Goal: Navigation & Orientation: Find specific page/section

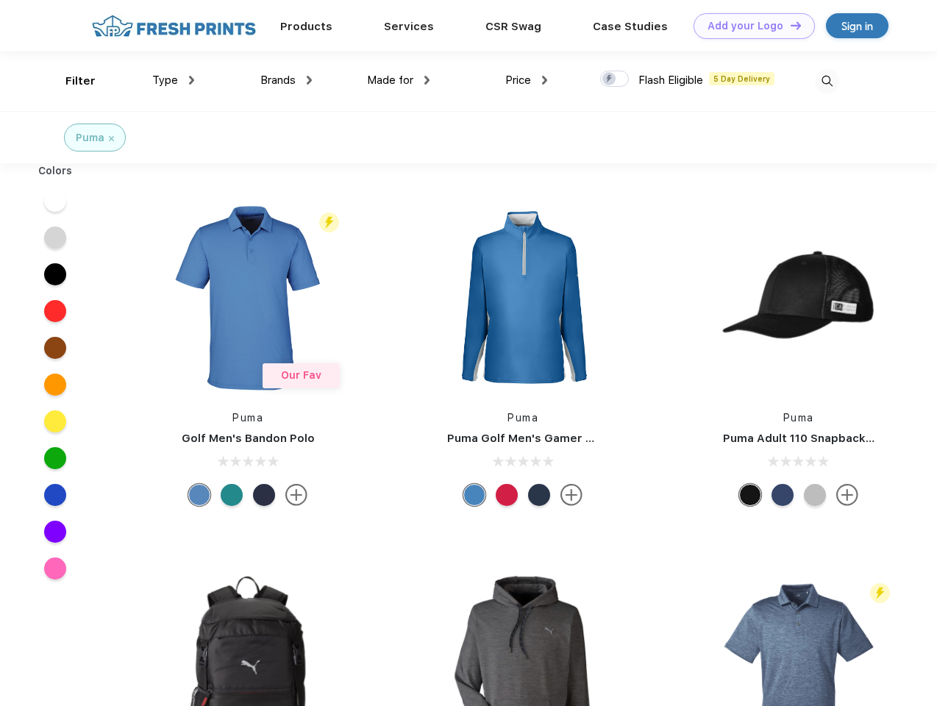
scroll to position [1, 0]
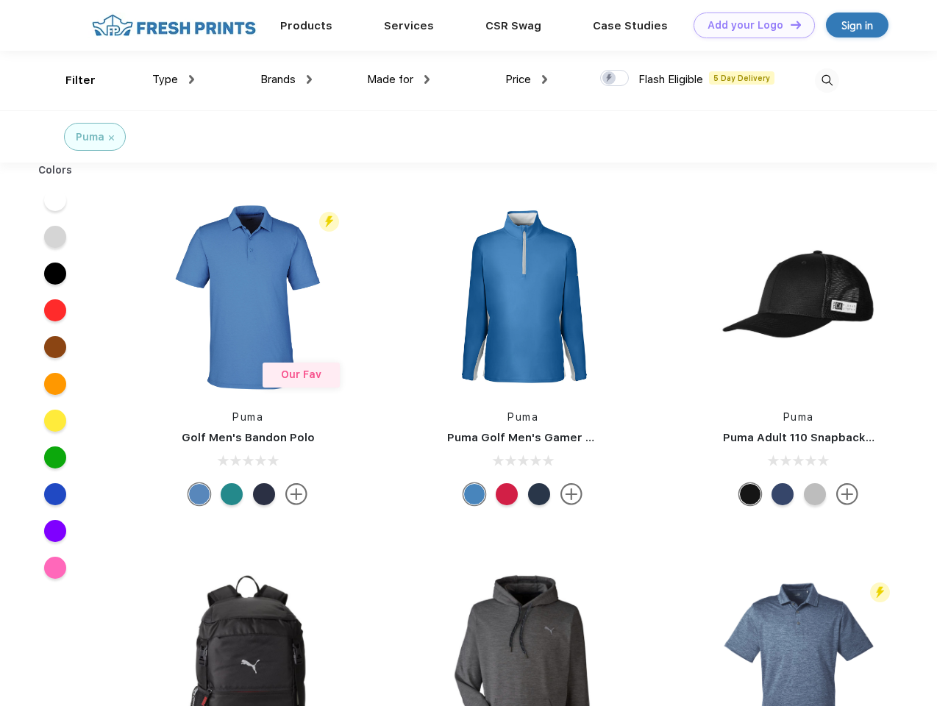
click at [748, 25] on link "Add your Logo Design Tool" at bounding box center [753, 25] width 121 height 26
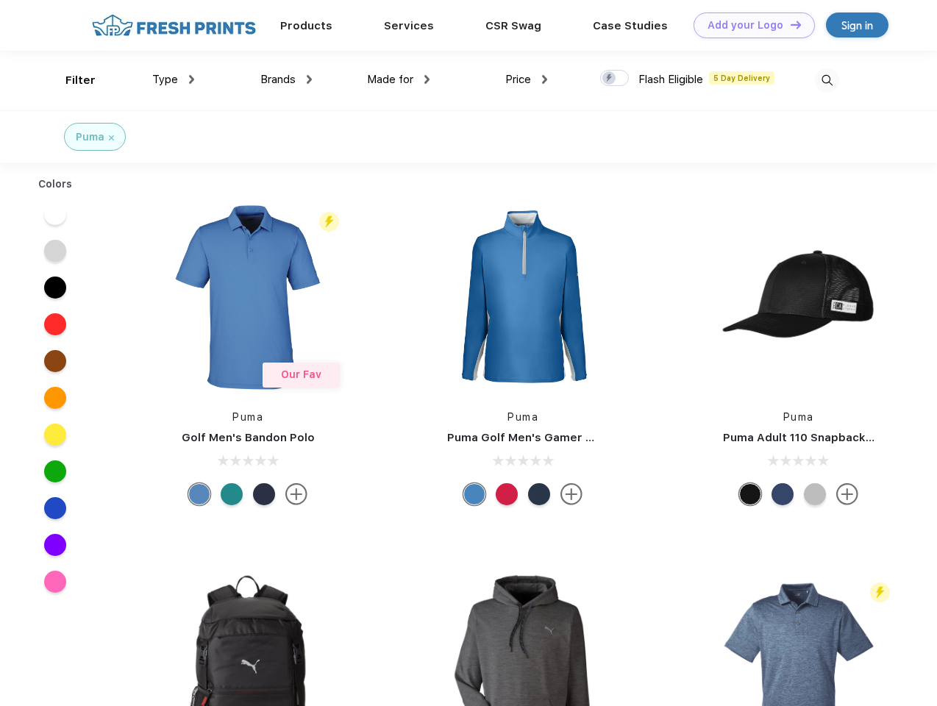
click at [0, 0] on div "Design Tool" at bounding box center [0, 0] width 0 height 0
click at [789, 24] on link "Add your Logo Design Tool" at bounding box center [753, 25] width 121 height 26
click at [71, 80] on div "Filter" at bounding box center [80, 80] width 30 height 17
click at [174, 79] on span "Type" at bounding box center [165, 79] width 26 height 13
click at [286, 79] on span "Brands" at bounding box center [277, 79] width 35 height 13
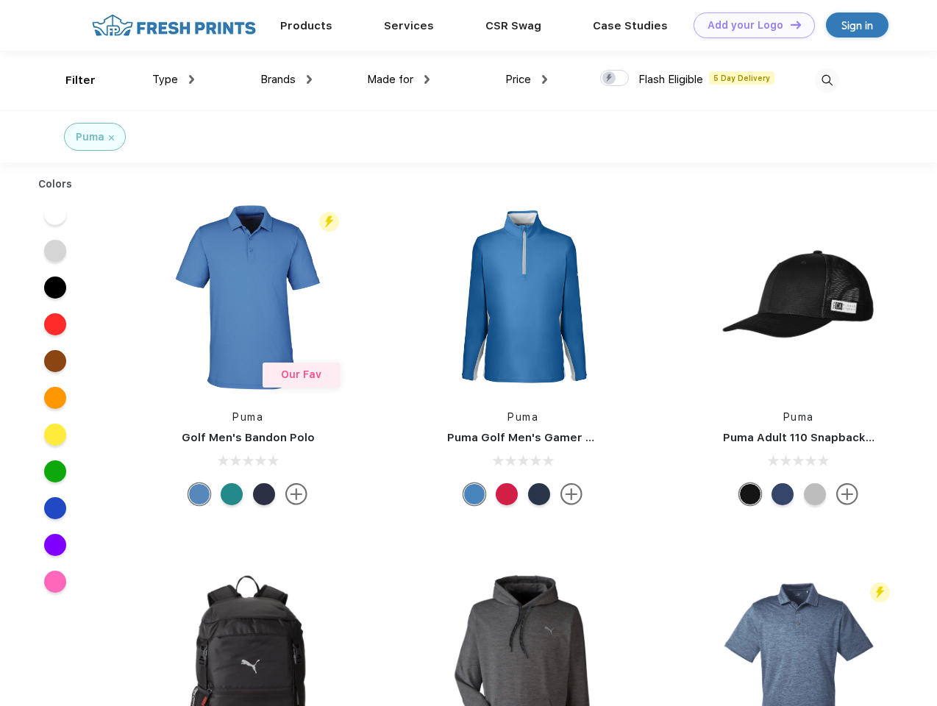
click at [399, 79] on span "Made for" at bounding box center [390, 79] width 46 height 13
click at [526, 79] on span "Price" at bounding box center [518, 79] width 26 height 13
click at [615, 79] on div at bounding box center [614, 78] width 29 height 16
click at [610, 79] on input "checkbox" at bounding box center [605, 74] width 10 height 10
click at [826, 80] on img at bounding box center [827, 80] width 24 height 24
